Goal: Transaction & Acquisition: Purchase product/service

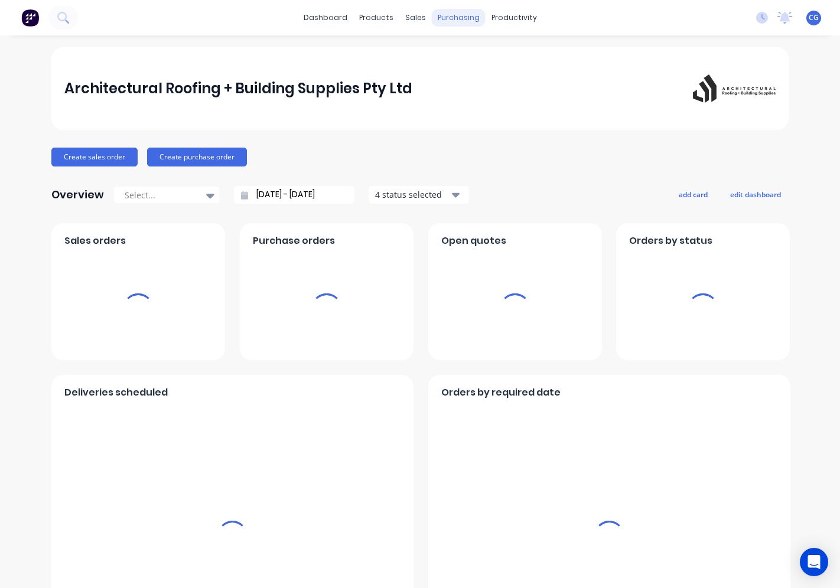
click at [451, 19] on div "purchasing" at bounding box center [459, 18] width 54 height 18
click at [458, 20] on div "purchasing" at bounding box center [459, 18] width 54 height 18
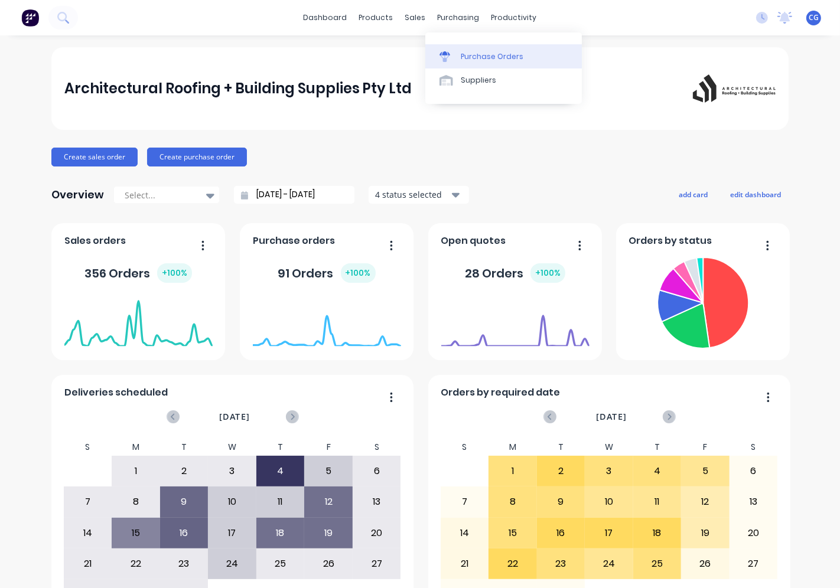
click at [457, 56] on div at bounding box center [449, 56] width 18 height 11
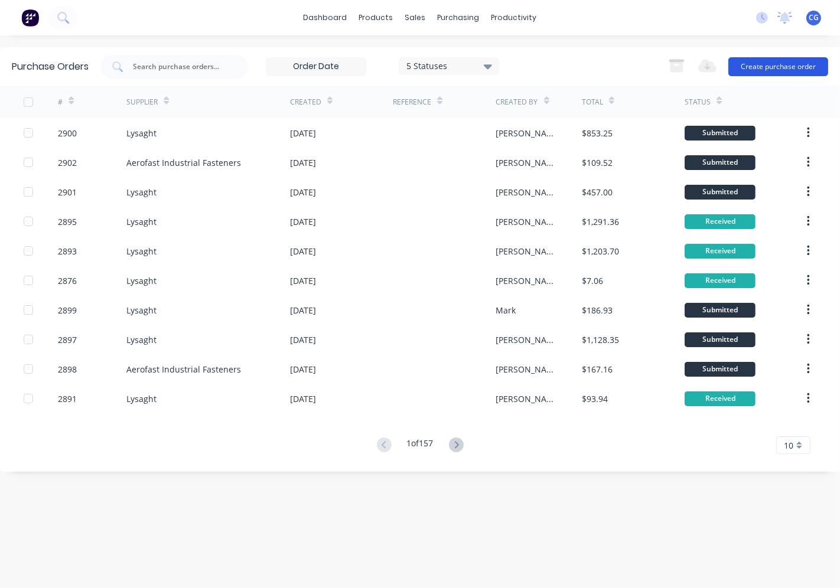
click at [814, 61] on button "Create purchase order" at bounding box center [779, 66] width 100 height 19
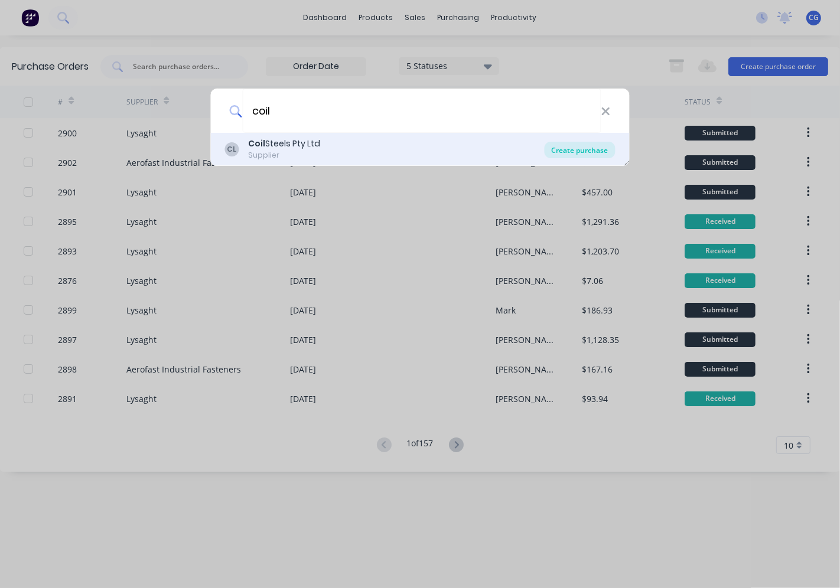
type input "coil"
click at [570, 155] on div "Create purchase" at bounding box center [580, 150] width 71 height 17
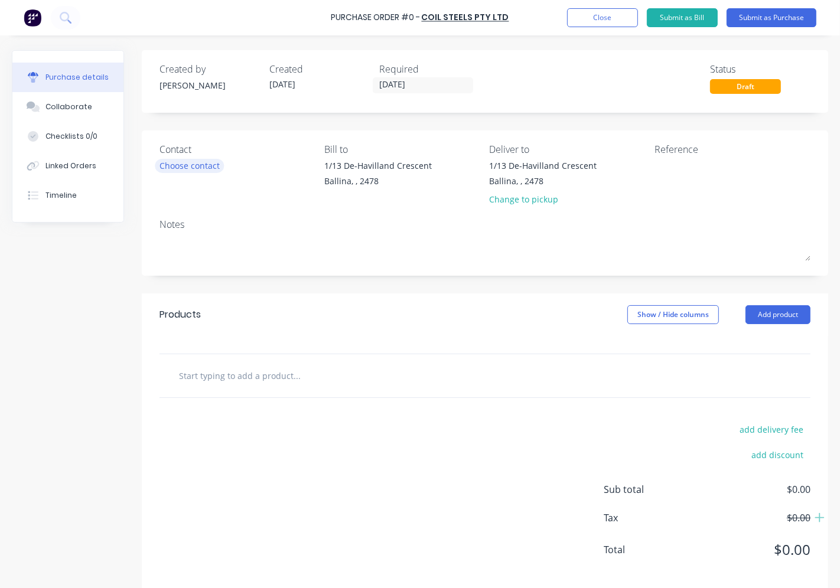
click at [185, 164] on div "Choose contact" at bounding box center [190, 166] width 60 height 12
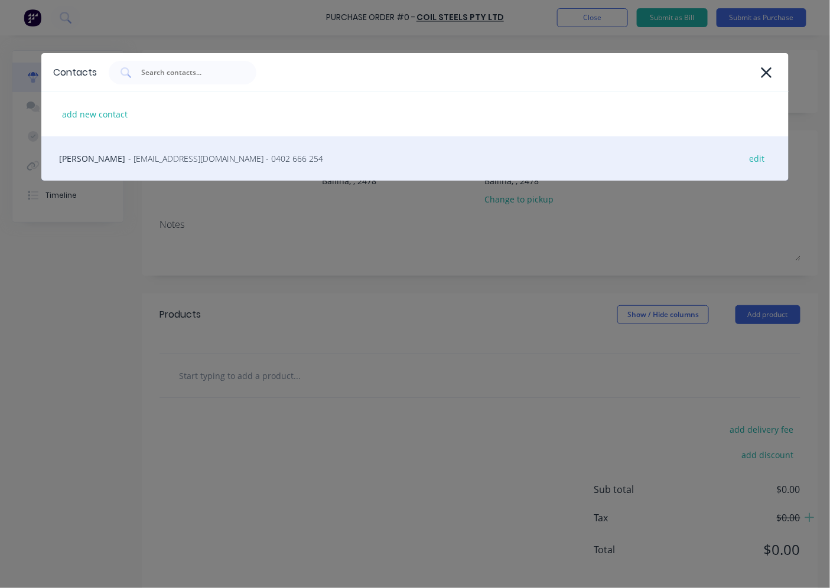
click at [191, 164] on span "- [EMAIL_ADDRESS][DOMAIN_NAME] - 0402 666 254" at bounding box center [225, 158] width 195 height 12
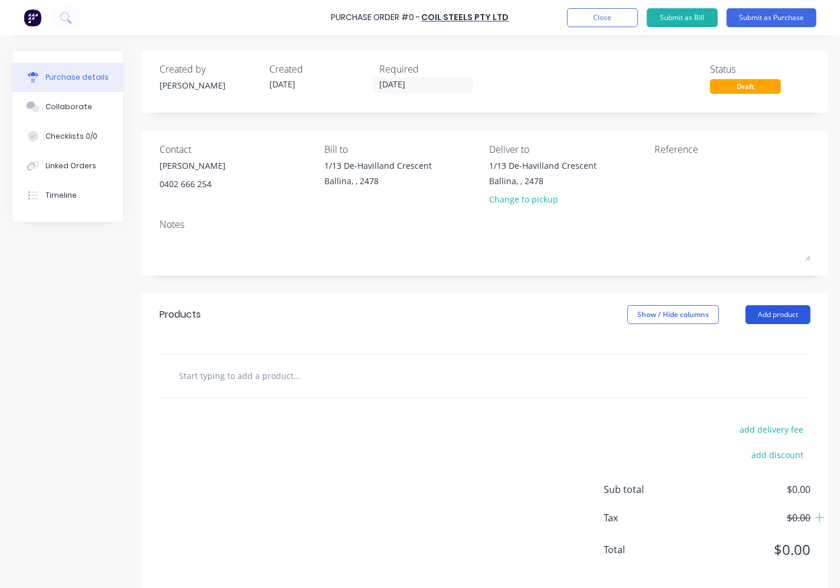
click at [763, 308] on button "Add product" at bounding box center [778, 314] width 65 height 19
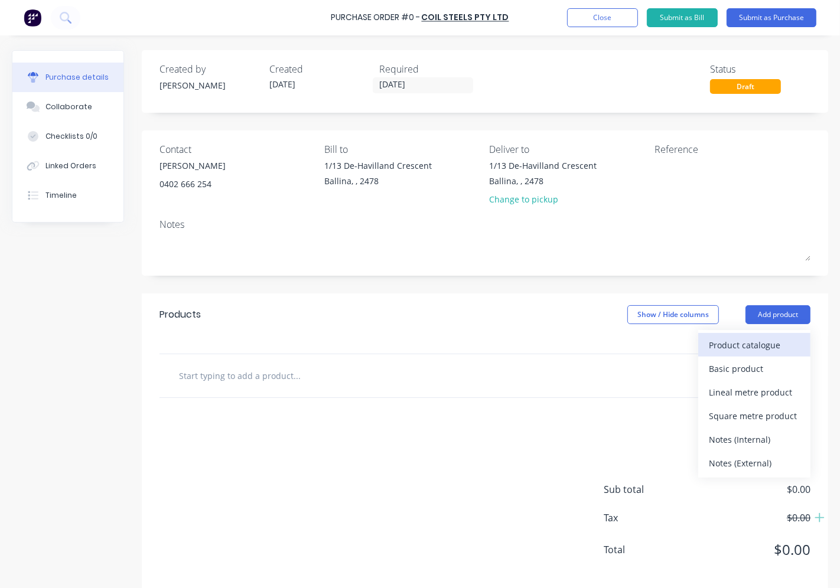
click at [718, 342] on div "Product catalogue" at bounding box center [754, 345] width 91 height 17
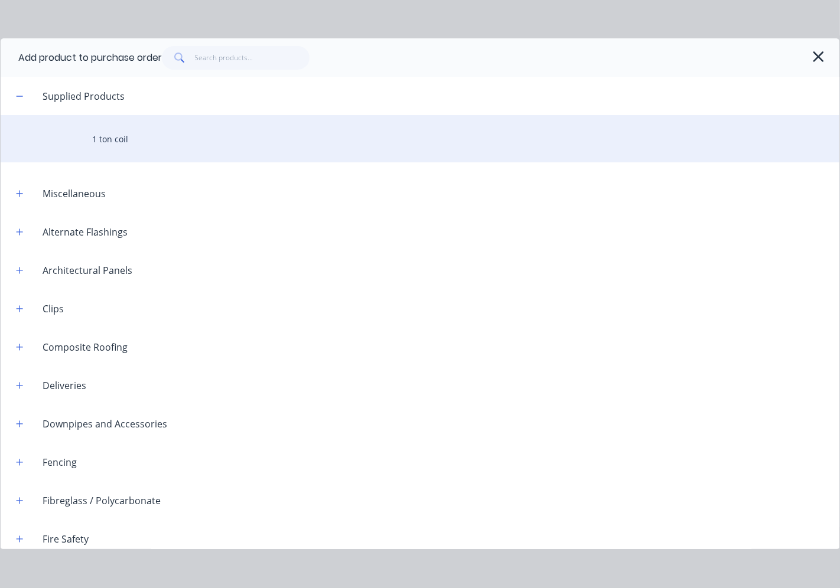
click at [103, 145] on div "1 ton coil" at bounding box center [420, 138] width 839 height 47
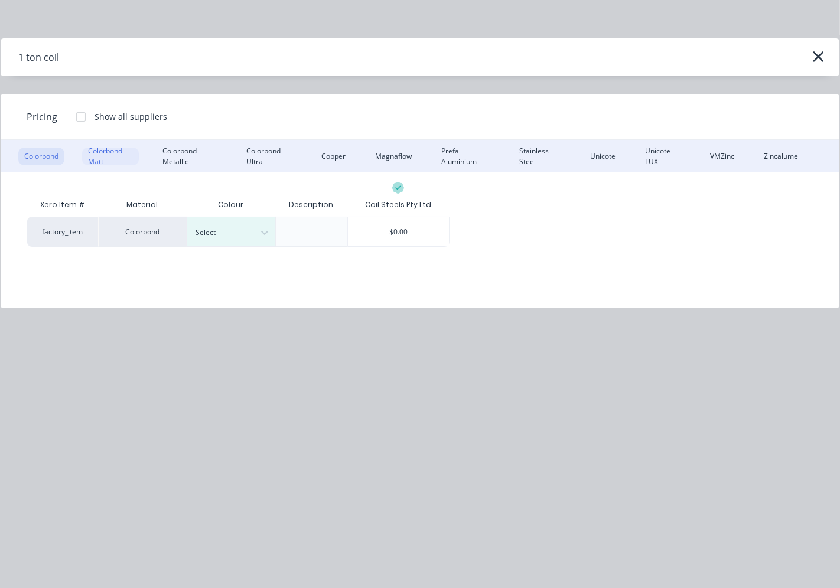
click at [109, 162] on div "Colorbond Matt" at bounding box center [110, 157] width 57 height 18
click at [255, 234] on div at bounding box center [264, 232] width 21 height 19
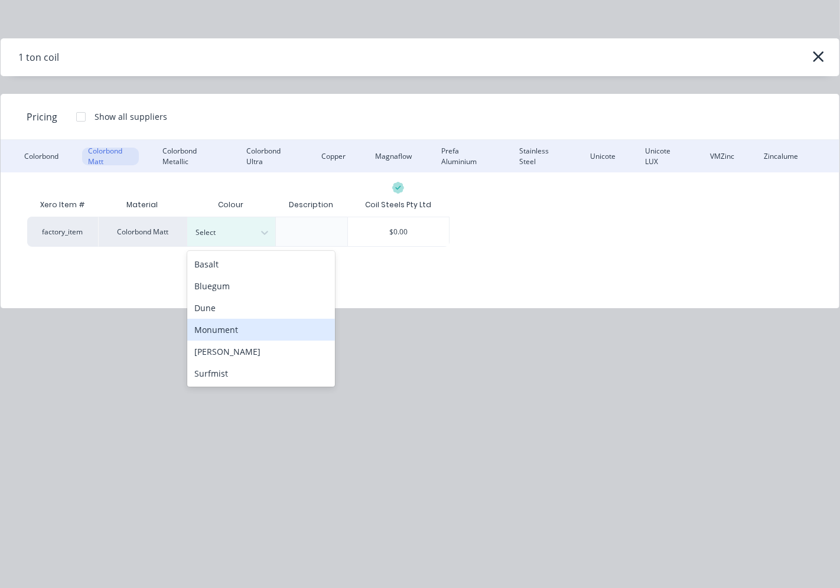
click at [251, 332] on div "Monument" at bounding box center [261, 330] width 148 height 22
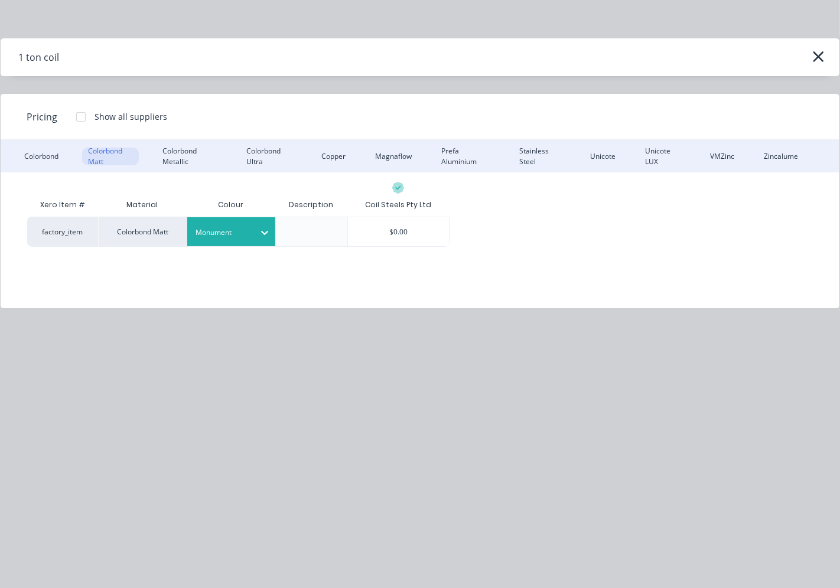
click at [389, 228] on div "$0.00" at bounding box center [399, 231] width 102 height 29
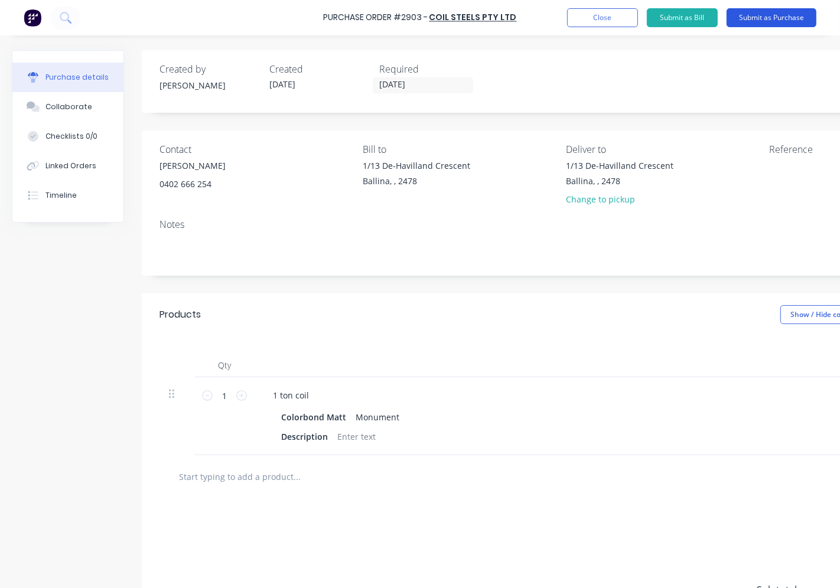
click at [763, 16] on button "Submit as Purchase" at bounding box center [772, 17] width 90 height 19
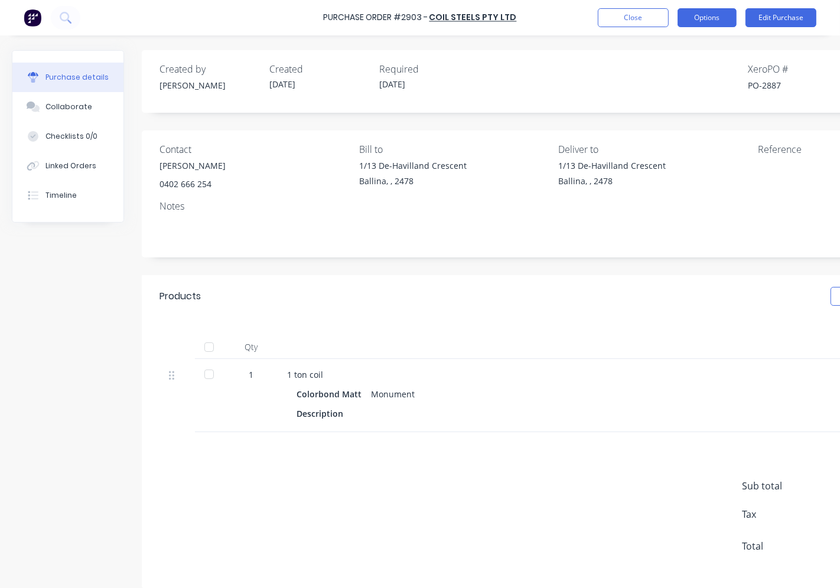
click at [715, 10] on button "Options" at bounding box center [707, 17] width 59 height 19
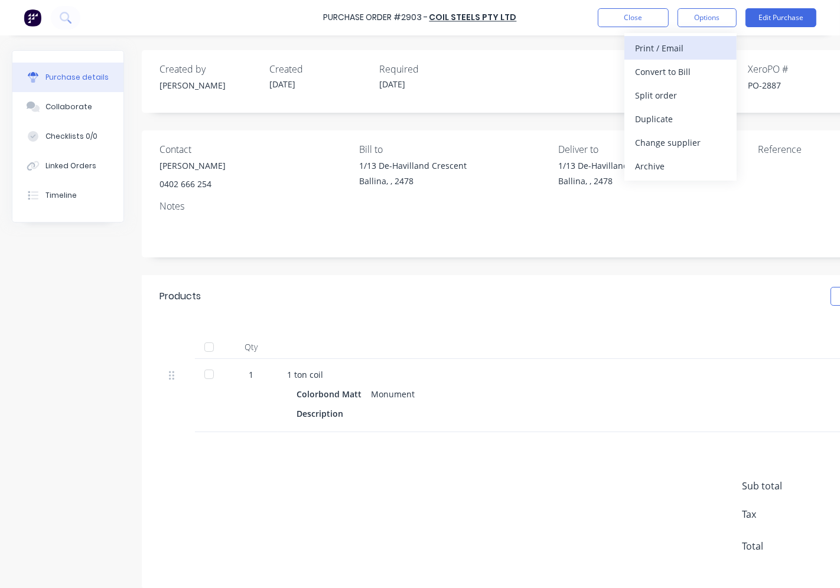
click at [701, 50] on div "Print / Email" at bounding box center [680, 48] width 91 height 17
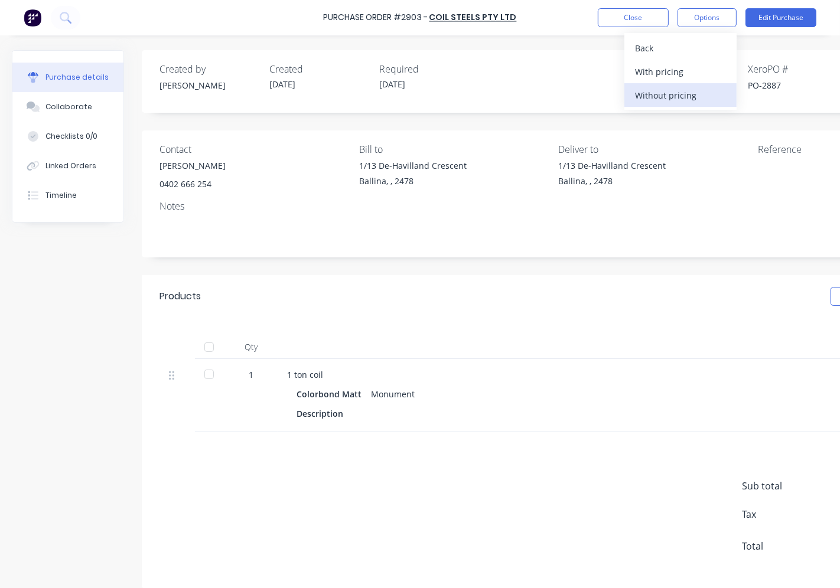
click at [692, 91] on div "Without pricing" at bounding box center [680, 95] width 91 height 17
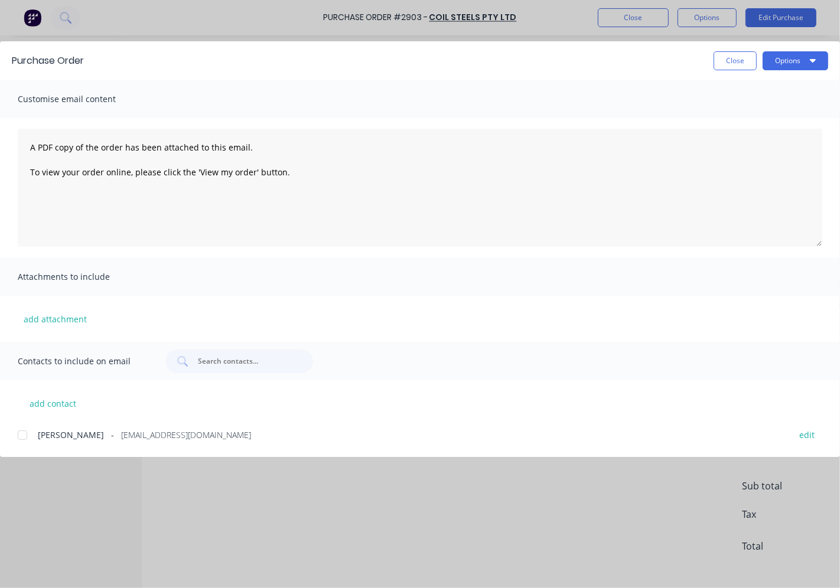
click at [16, 435] on div at bounding box center [23, 436] width 24 height 24
click at [818, 63] on button "Options" at bounding box center [796, 60] width 66 height 19
click at [806, 132] on div "Email" at bounding box center [772, 137] width 91 height 17
